Goal: Task Accomplishment & Management: Manage account settings

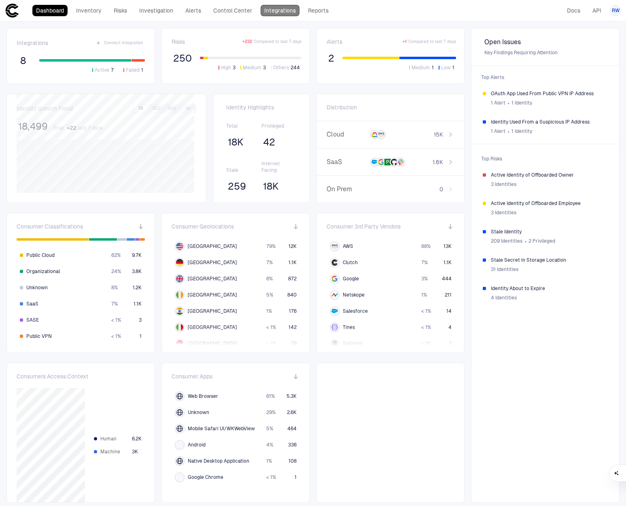
click at [276, 11] on link "Integrations" at bounding box center [280, 10] width 39 height 11
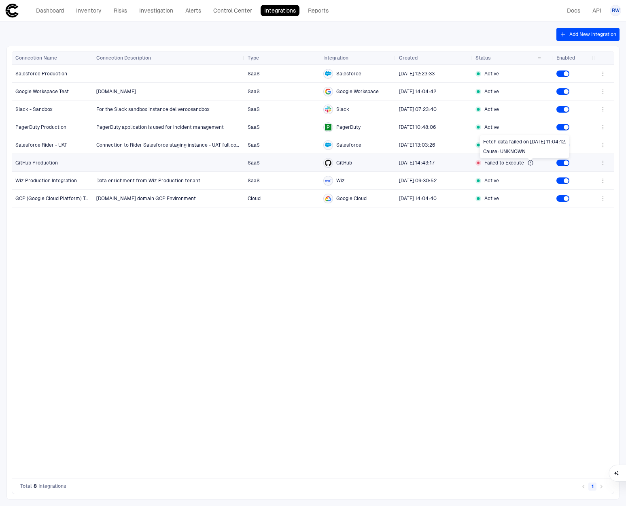
click at [531, 162] on icon at bounding box center [530, 162] width 6 height 6
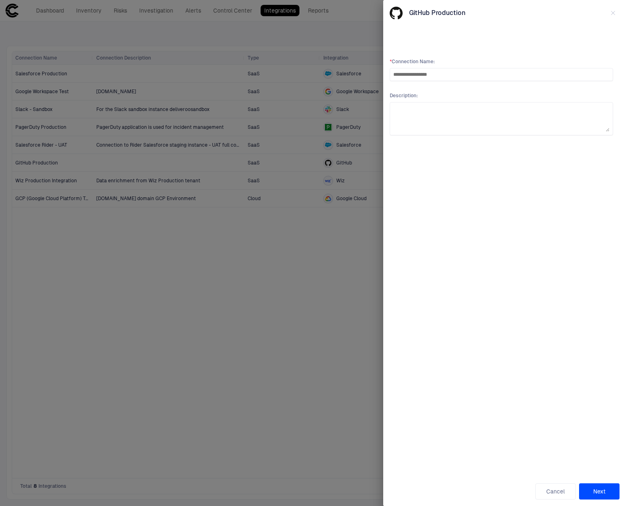
click at [619, 15] on button "button" at bounding box center [613, 12] width 13 height 13
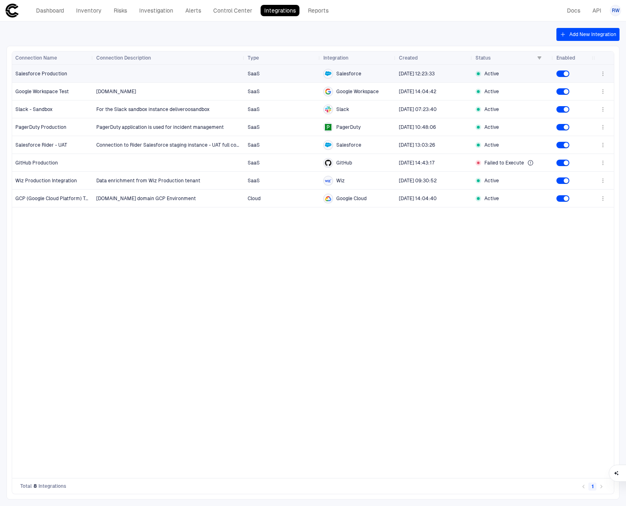
click at [132, 70] on div at bounding box center [168, 73] width 145 height 17
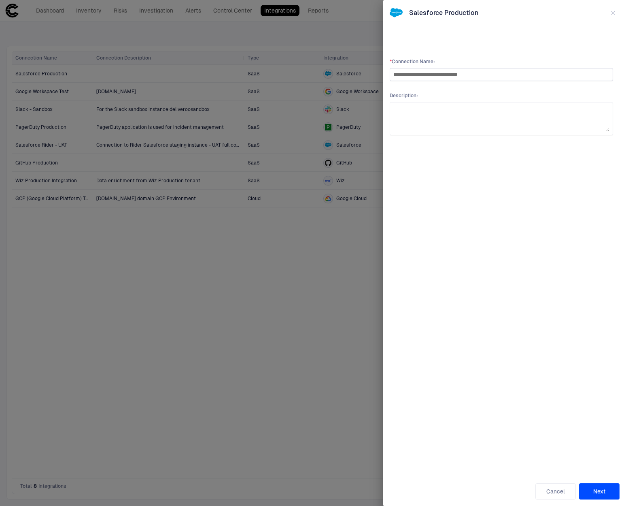
type input "**********"
type textarea "**********"
click at [594, 497] on button "Next" at bounding box center [599, 491] width 40 height 16
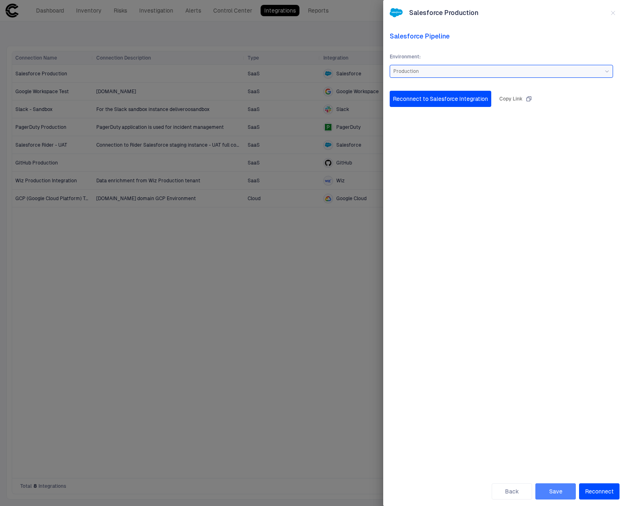
click at [558, 493] on button "Save" at bounding box center [556, 491] width 40 height 16
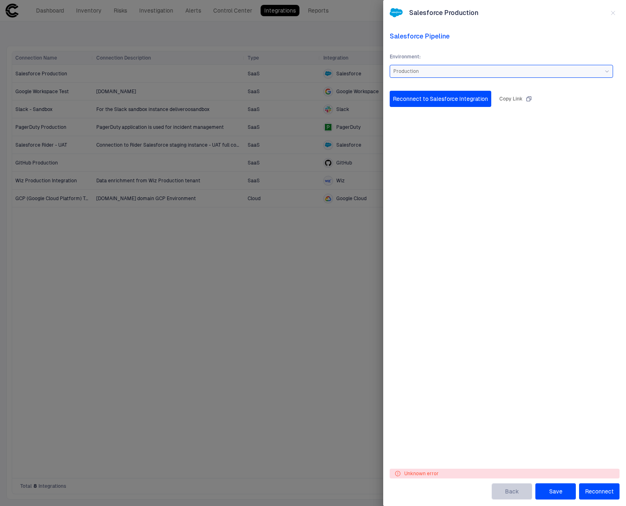
click at [511, 487] on button "Back" at bounding box center [512, 491] width 40 height 16
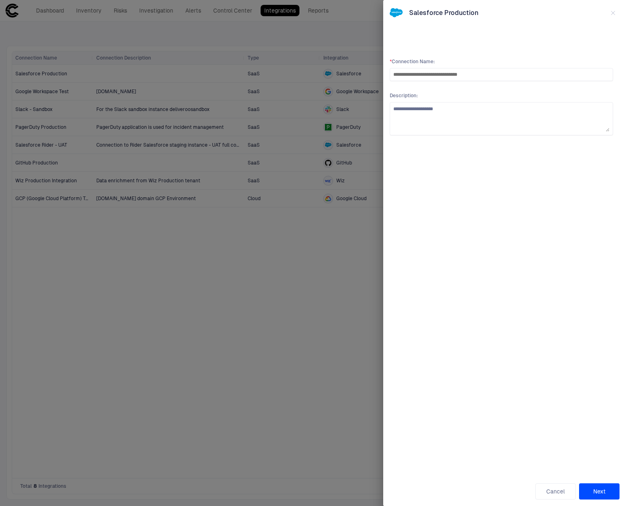
click at [602, 15] on div "Salesforce Production" at bounding box center [505, 12] width 230 height 13
click at [608, 14] on button "button" at bounding box center [613, 12] width 13 height 13
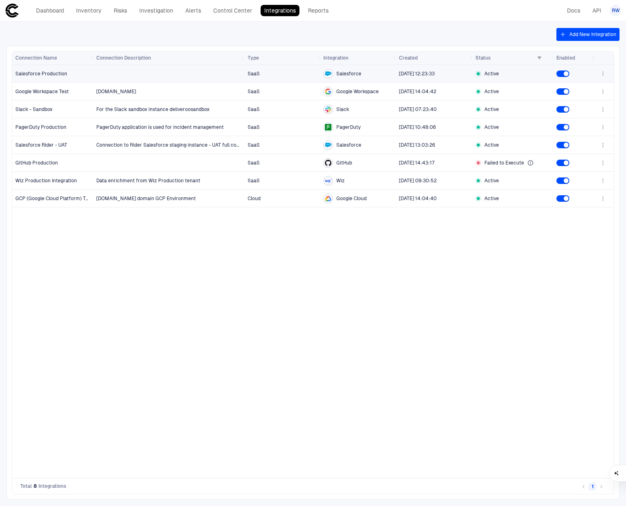
click at [81, 74] on span "Salesforce Production" at bounding box center [52, 74] width 75 height 16
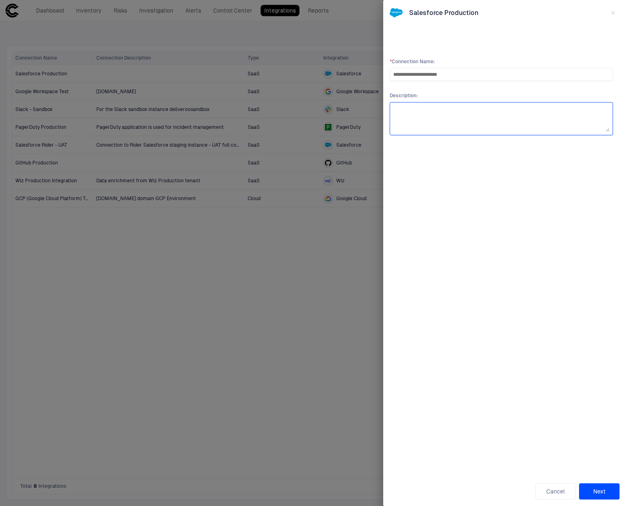
click at [436, 117] on textarea at bounding box center [501, 119] width 216 height 26
type textarea "**********"
click at [601, 495] on button "Next" at bounding box center [599, 491] width 40 height 16
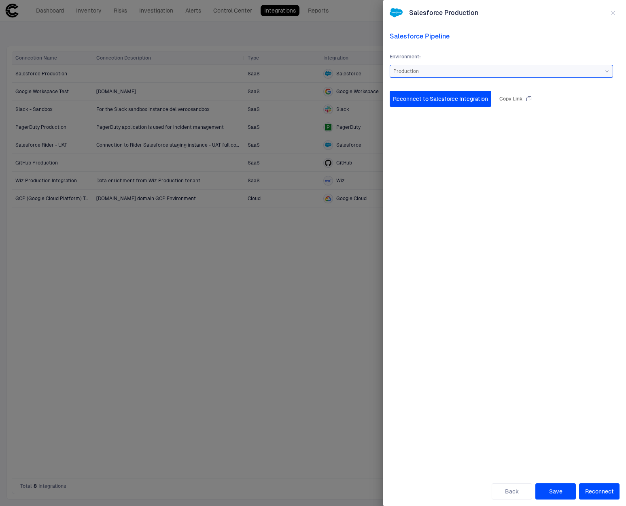
click at [566, 491] on button "Save" at bounding box center [556, 491] width 40 height 16
click at [435, 102] on button "Reconnect to Salesforce Integration" at bounding box center [441, 99] width 102 height 16
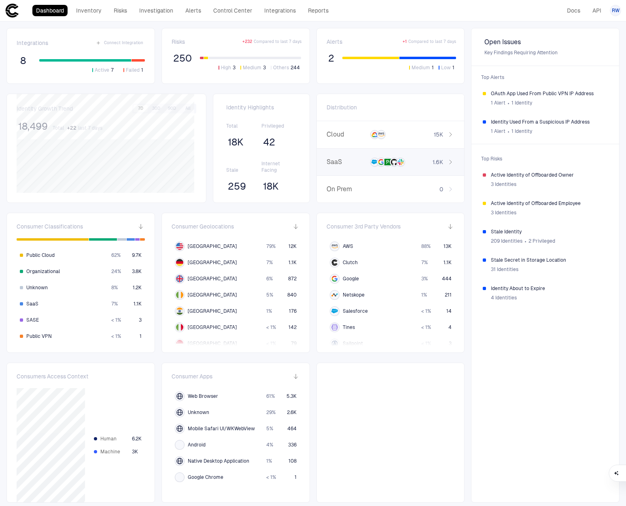
click at [350, 162] on span "SaaS" at bounding box center [347, 162] width 40 height 8
click at [419, 175] on span "API Token" at bounding box center [421, 173] width 22 height 6
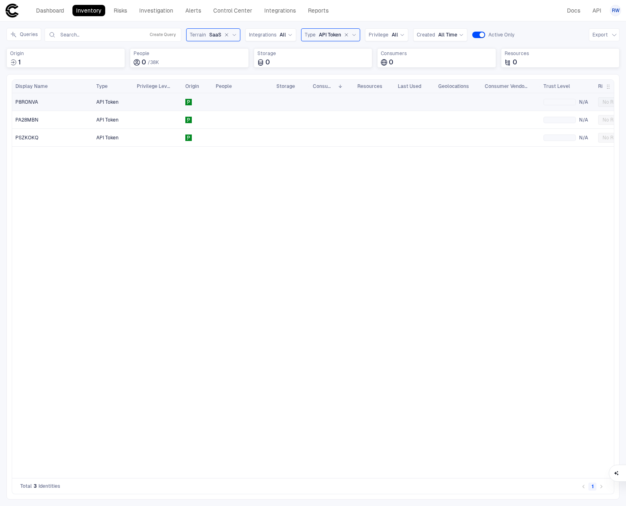
click at [87, 103] on div "P8RONVA" at bounding box center [52, 102] width 75 height 6
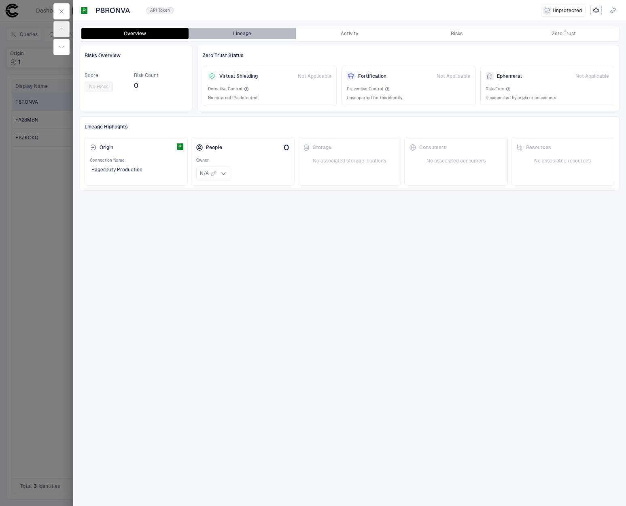
click at [230, 33] on button "Lineage" at bounding box center [242, 33] width 107 height 11
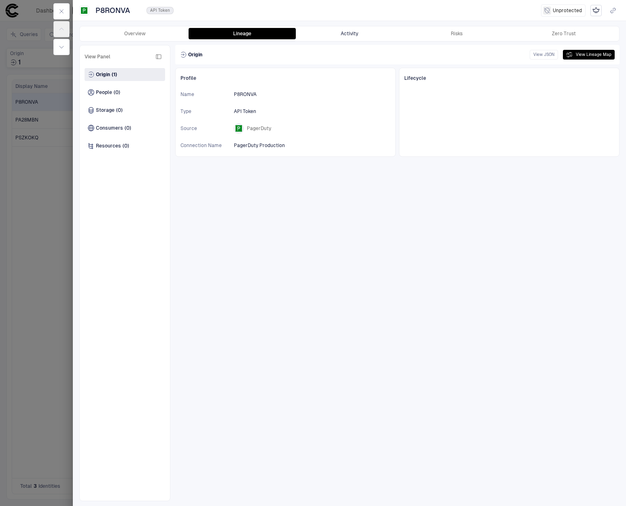
click at [346, 33] on button "Activity" at bounding box center [349, 33] width 107 height 11
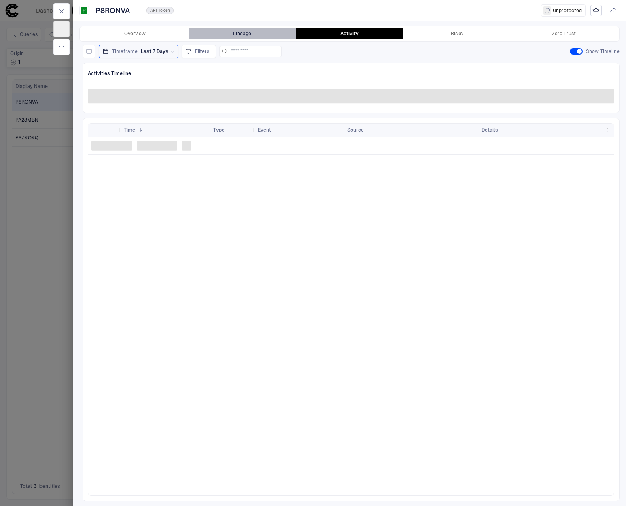
click at [256, 34] on button "Lineage" at bounding box center [242, 33] width 107 height 11
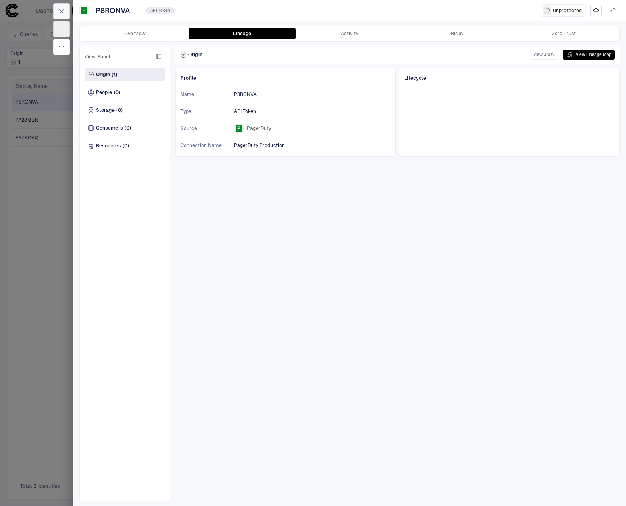
click at [58, 10] on icon "button" at bounding box center [61, 11] width 6 height 6
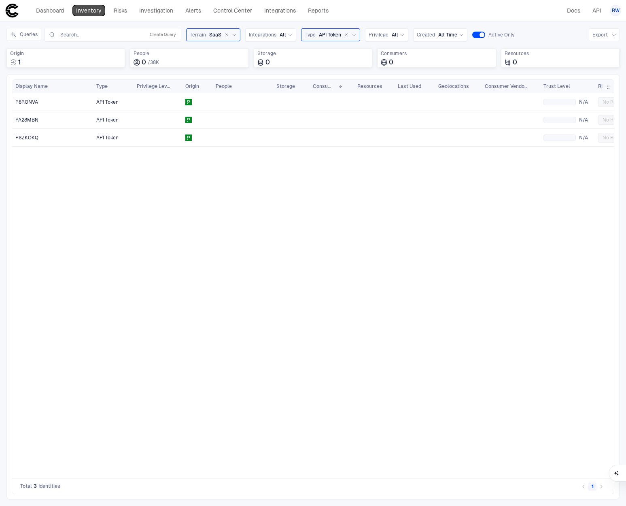
click at [86, 10] on link "Inventory" at bounding box center [88, 10] width 33 height 11
click at [46, 12] on link "Dashboard" at bounding box center [49, 10] width 35 height 11
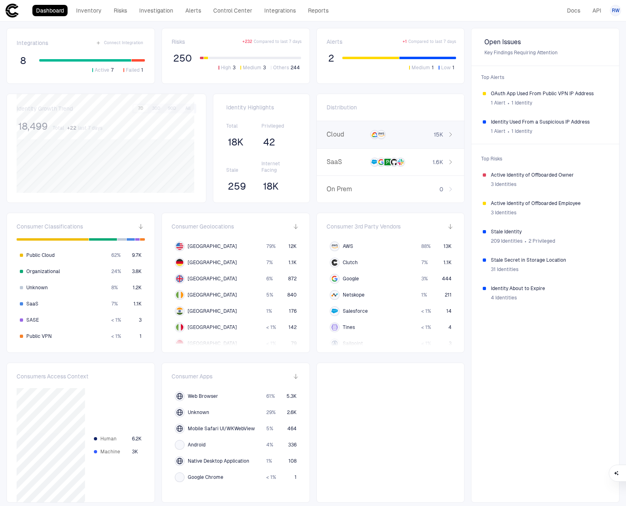
click at [417, 134] on div "15K" at bounding box center [434, 134] width 40 height 7
click at [340, 135] on span at bounding box center [342, 136] width 5 height 4
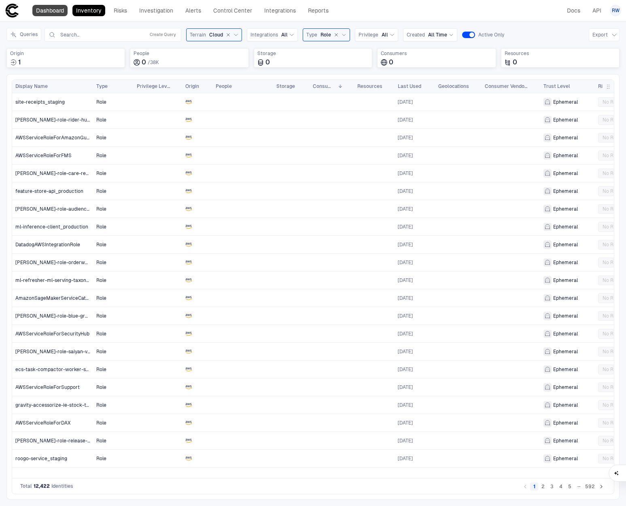
click at [63, 11] on link "Dashboard" at bounding box center [49, 10] width 35 height 11
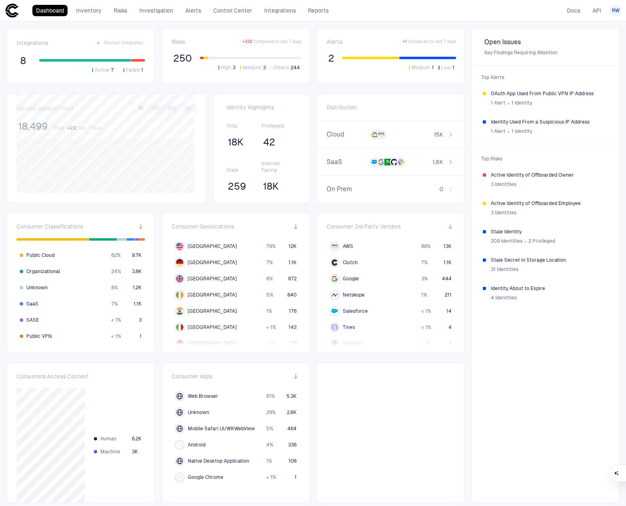
click at [249, 43] on span "+ 232" at bounding box center [247, 42] width 10 height 6
click at [565, 128] on div "1 Alert ∙ 1 Identity" at bounding box center [549, 131] width 117 height 12
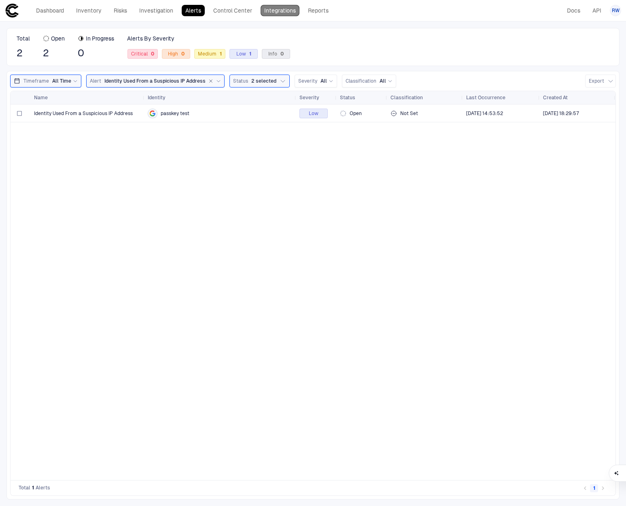
click at [272, 10] on link "Integrations" at bounding box center [280, 10] width 39 height 11
